Goal: Task Accomplishment & Management: Use online tool/utility

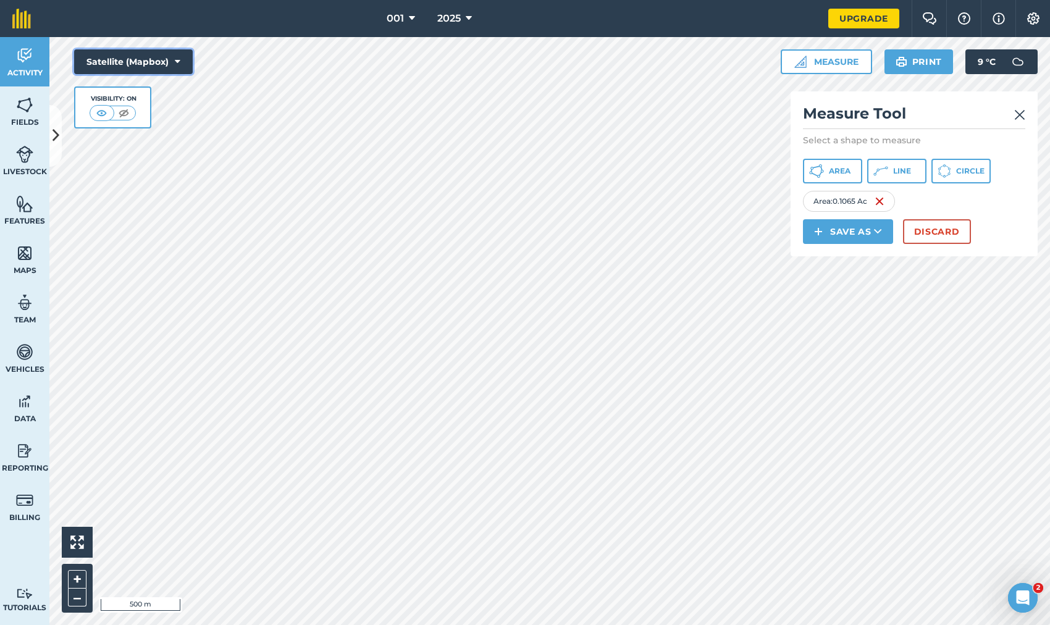
click at [135, 65] on button "Satellite (Mapbox)" at bounding box center [133, 61] width 119 height 25
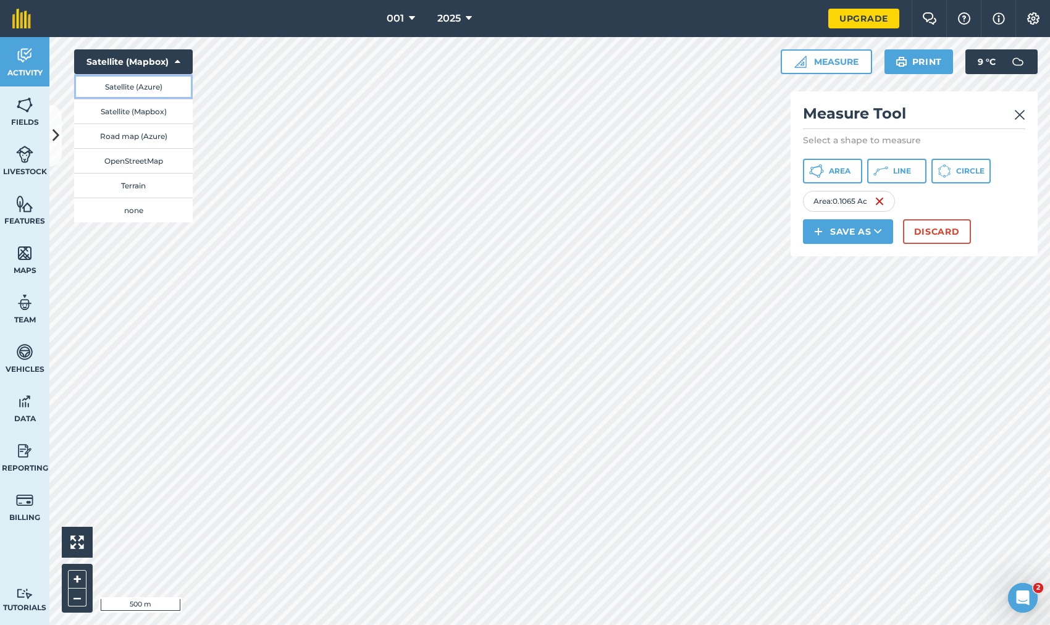
click at [145, 78] on button "Satellite (Azure)" at bounding box center [133, 86] width 119 height 25
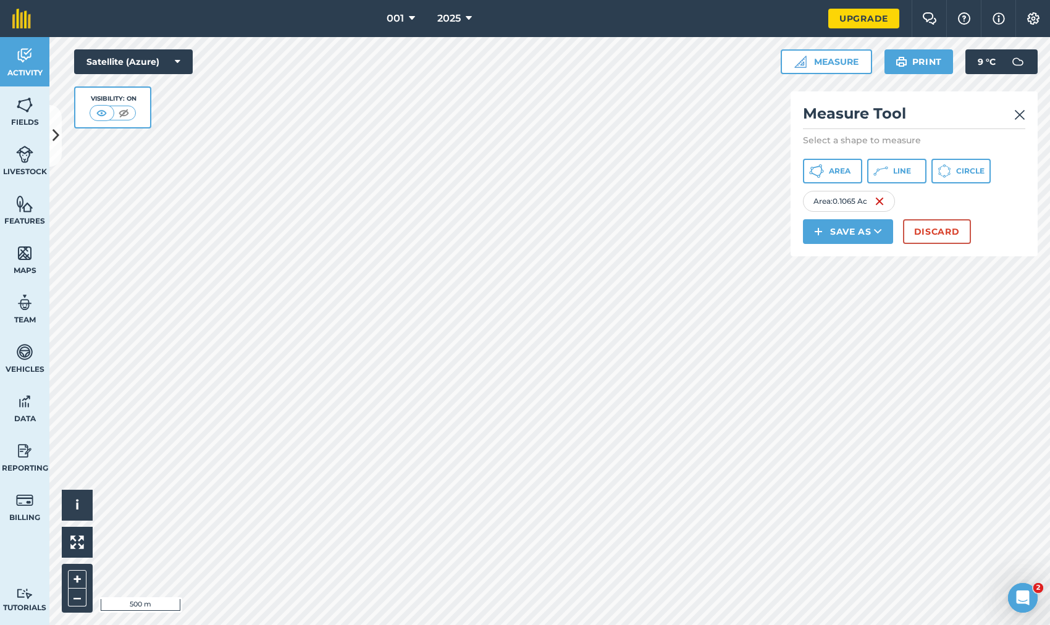
click at [887, 200] on div "Area : 0.1065 Ac" at bounding box center [849, 201] width 92 height 21
click at [882, 199] on img at bounding box center [880, 201] width 10 height 15
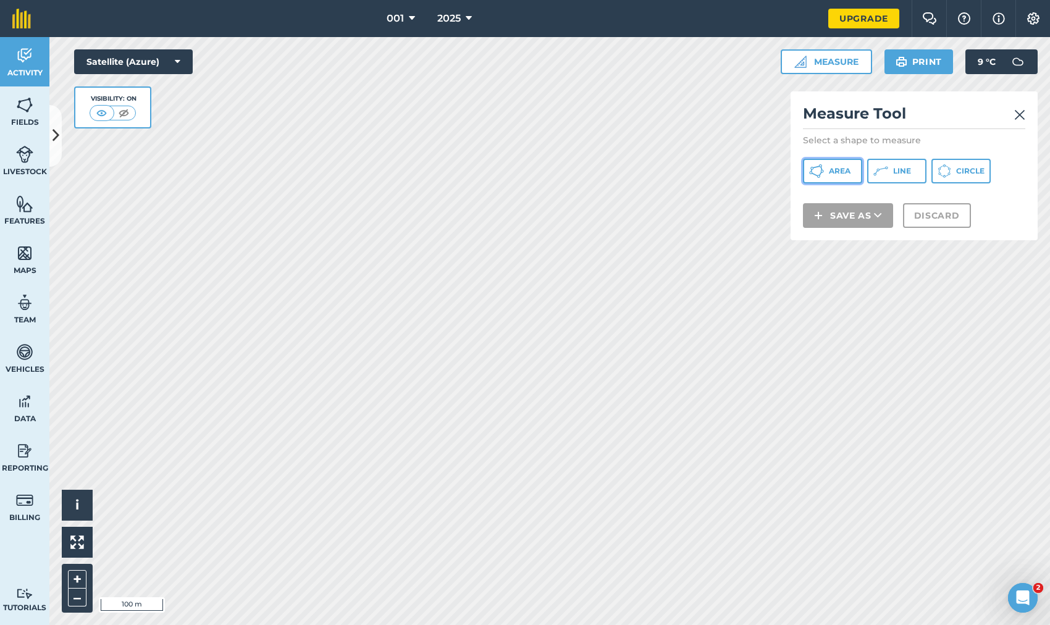
click at [842, 172] on span "Area" at bounding box center [840, 171] width 22 height 10
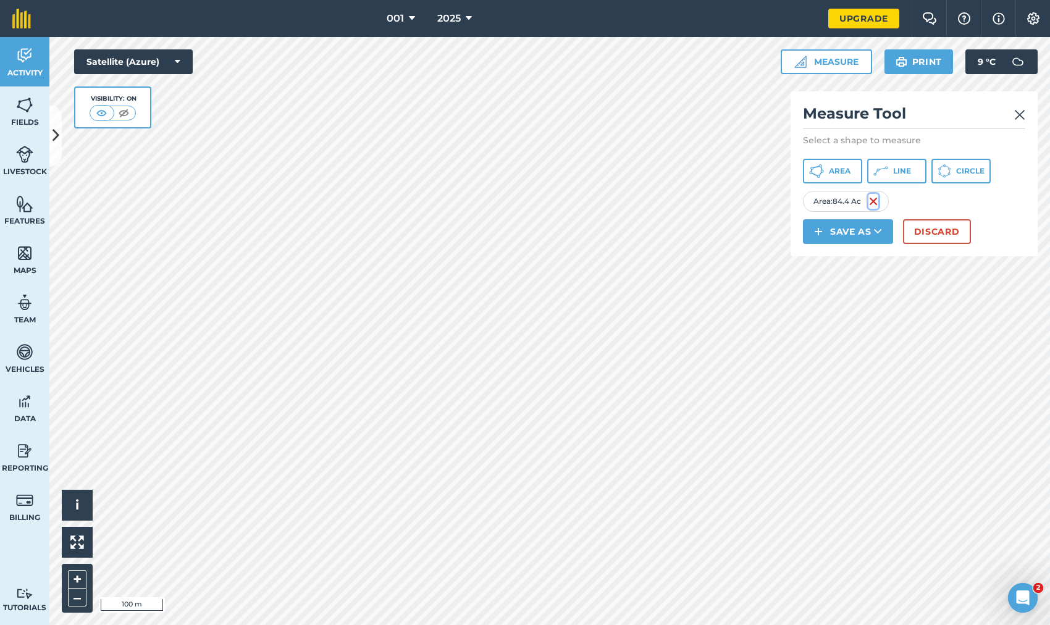
click at [877, 201] on img at bounding box center [873, 201] width 10 height 15
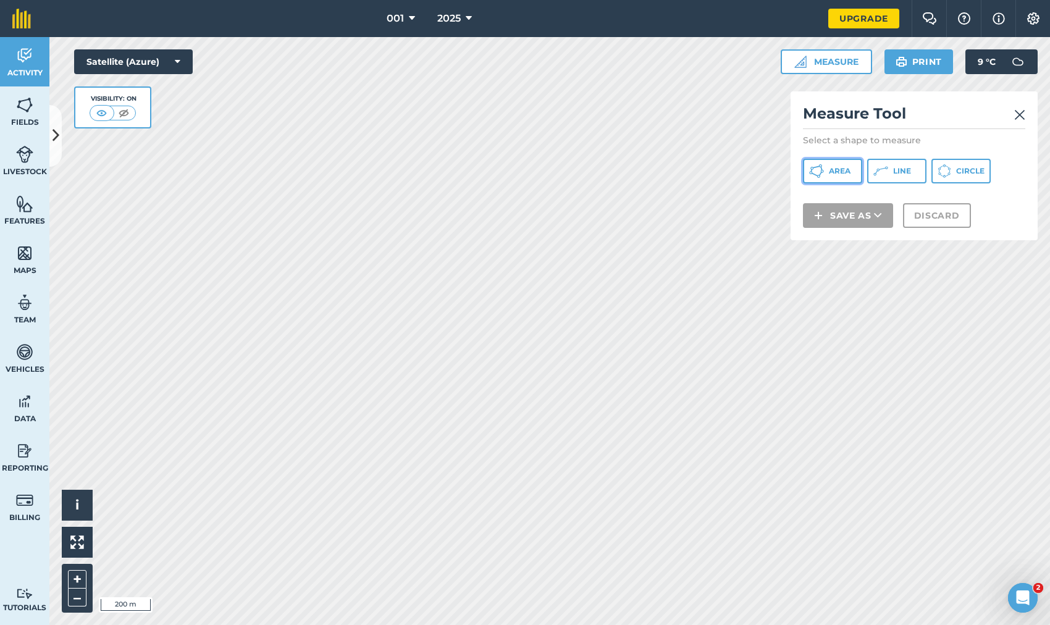
click at [824, 168] on button "Area" at bounding box center [832, 171] width 59 height 25
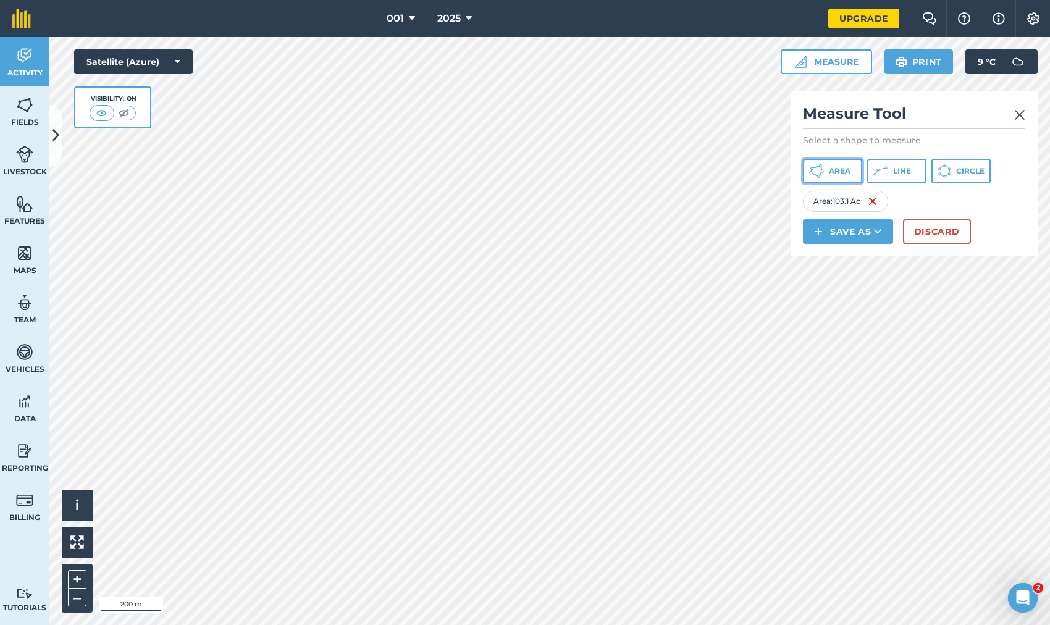
click at [825, 181] on button "Area" at bounding box center [832, 171] width 59 height 25
click at [828, 166] on button "Area" at bounding box center [832, 171] width 59 height 25
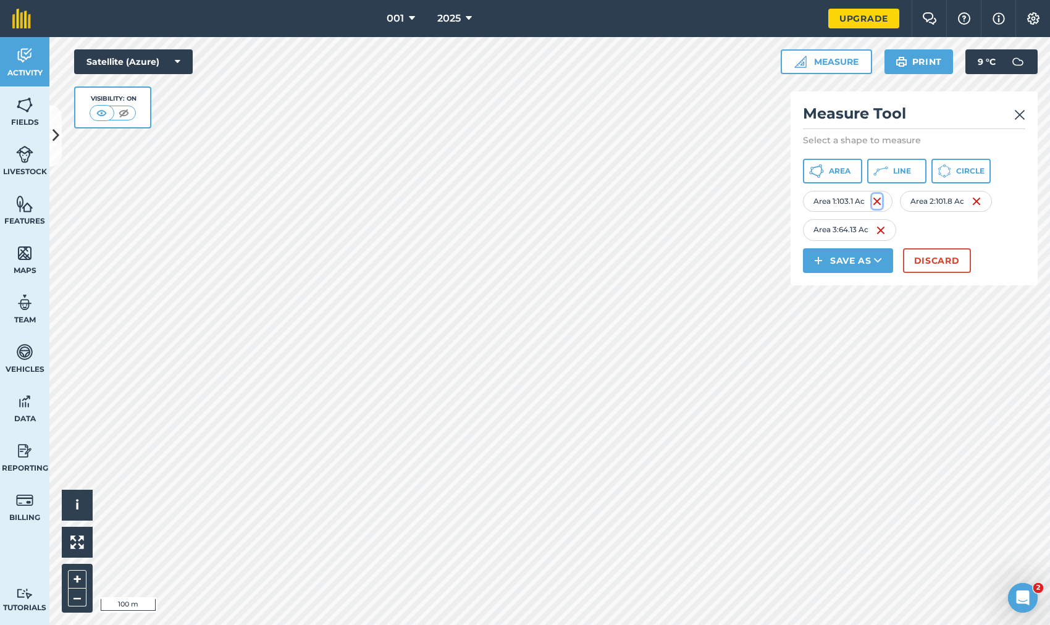
click at [878, 206] on img at bounding box center [877, 201] width 10 height 15
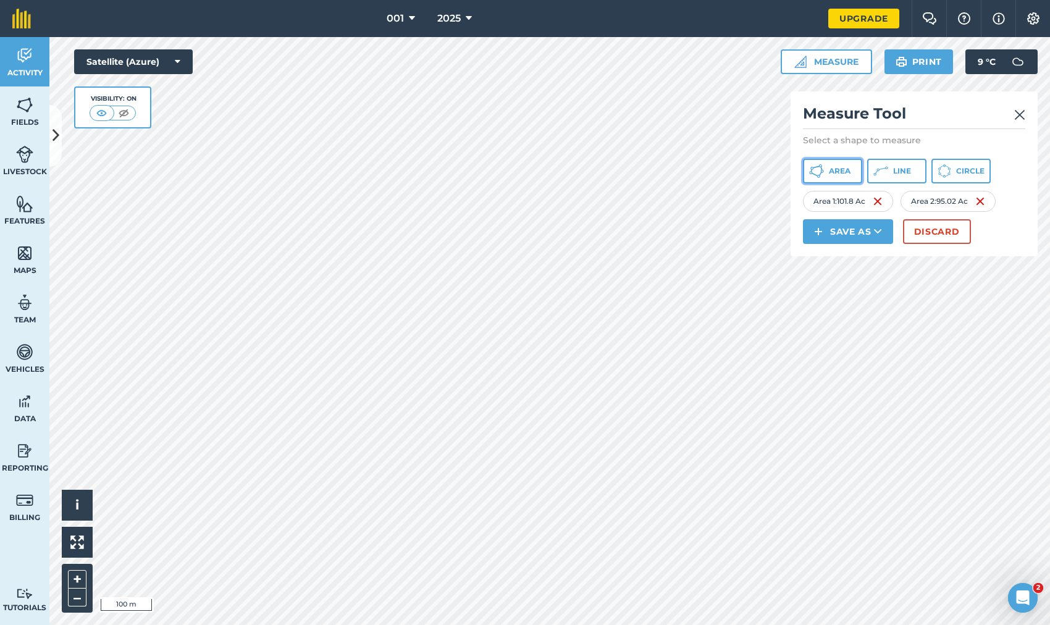
click at [836, 174] on span "Area" at bounding box center [840, 171] width 22 height 10
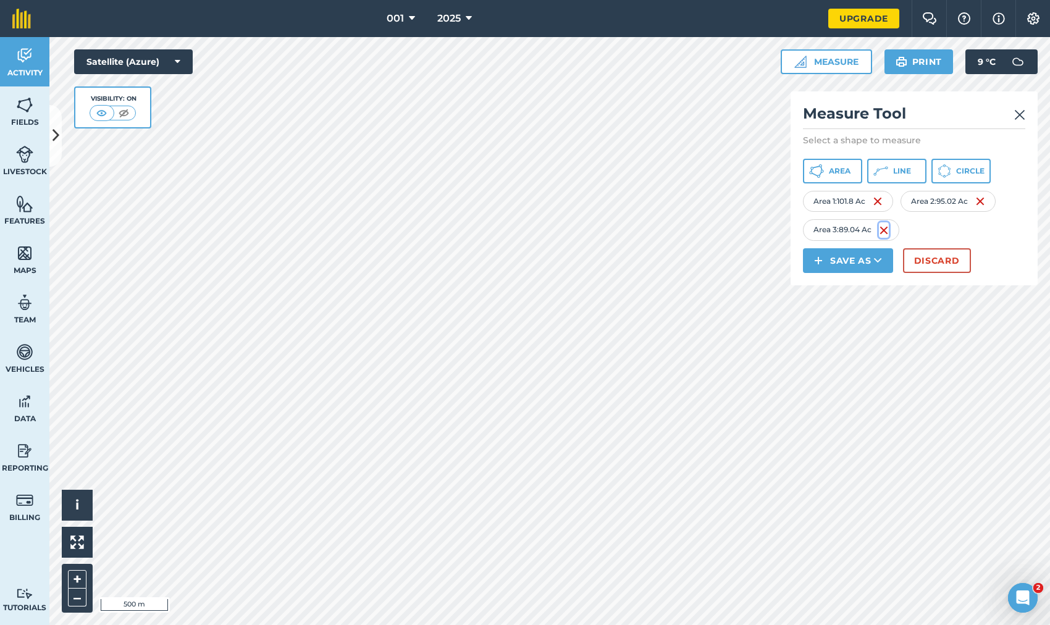
click at [887, 226] on img at bounding box center [884, 230] width 10 height 15
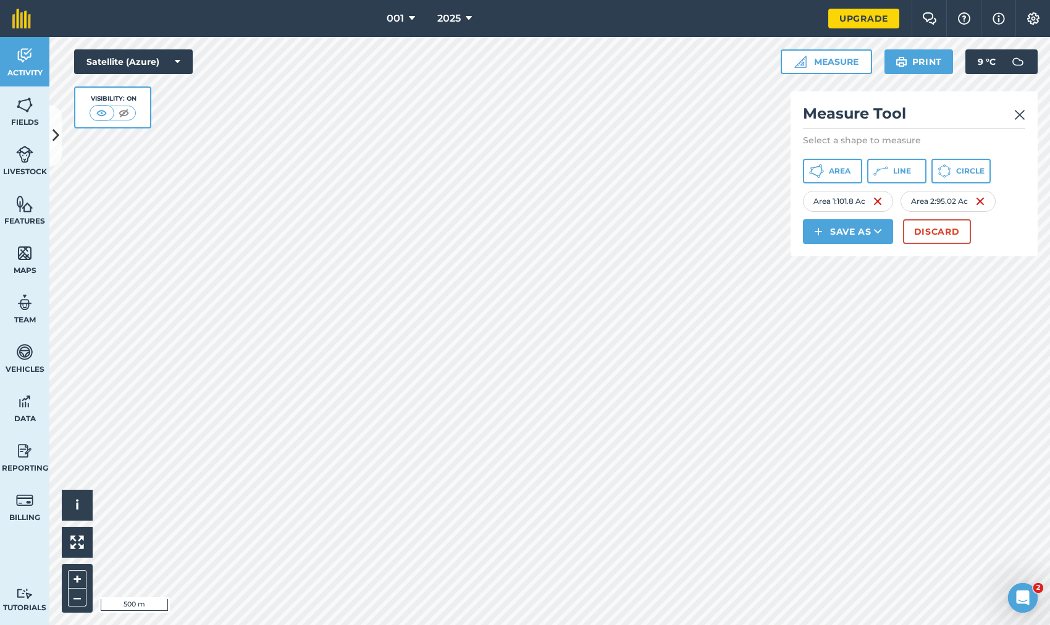
click at [886, 203] on div "Area 1 : 101.8 Ac" at bounding box center [848, 201] width 90 height 21
click at [882, 203] on img at bounding box center [878, 201] width 10 height 15
click at [881, 203] on img at bounding box center [876, 201] width 10 height 15
